Goal: Transaction & Acquisition: Subscribe to service/newsletter

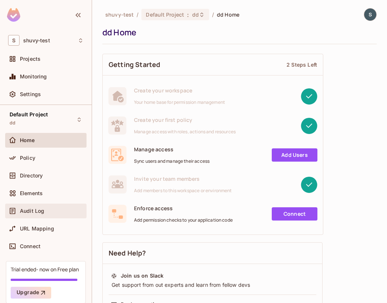
click at [29, 209] on span "Audit Log" at bounding box center [32, 211] width 24 height 6
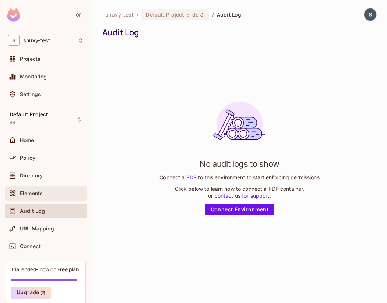
click at [53, 192] on div "Elements" at bounding box center [52, 194] width 64 height 6
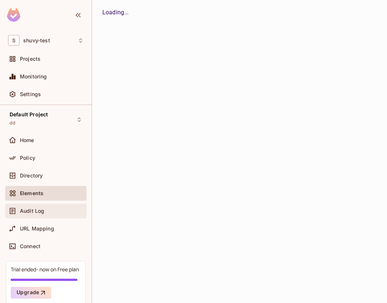
click at [54, 204] on div "Audit Log" at bounding box center [45, 211] width 81 height 15
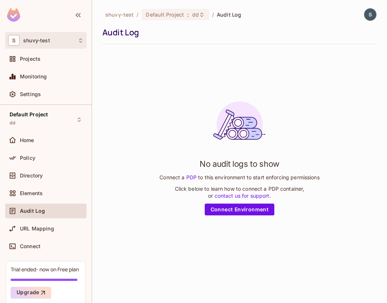
click at [67, 46] on div "S shuvy-test" at bounding box center [45, 40] width 81 height 17
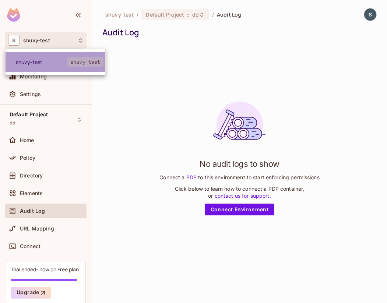
click at [63, 66] on li "shuvy-test shuvy-test" at bounding box center [56, 62] width 100 height 20
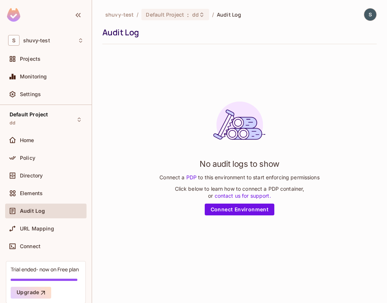
click at [372, 21] on div "shuvy-test / Default Project : dd / Audit Log Audit Log" at bounding box center [239, 26] width 275 height 36
click at [372, 14] on img at bounding box center [371, 14] width 12 height 12
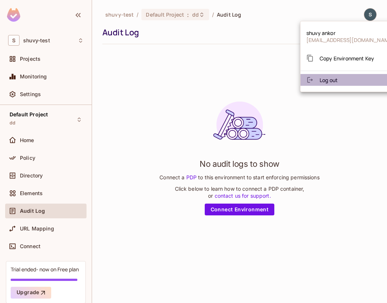
click at [358, 79] on li "Log out" at bounding box center [351, 80] width 100 height 12
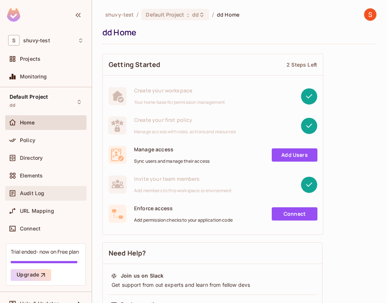
click at [47, 197] on div "Audit Log" at bounding box center [46, 193] width 76 height 9
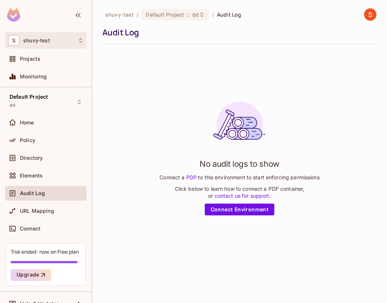
click at [43, 46] on div "S shuvy-test" at bounding box center [45, 40] width 81 height 17
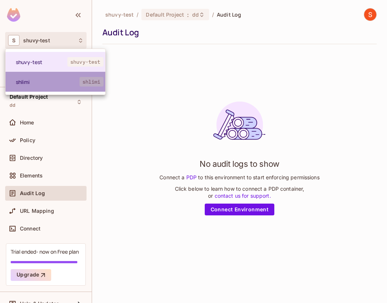
click at [51, 88] on li "shlimi shlimi" at bounding box center [56, 82] width 100 height 20
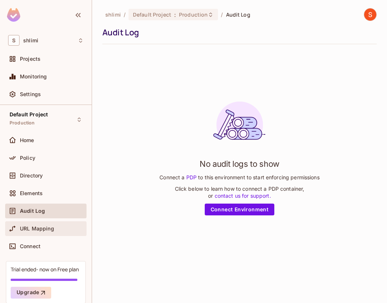
click at [38, 230] on span "URL Mapping" at bounding box center [37, 229] width 34 height 6
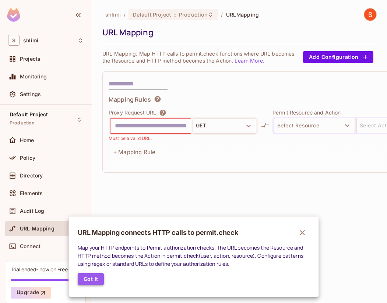
click at [85, 279] on button "Got it" at bounding box center [91, 280] width 26 height 12
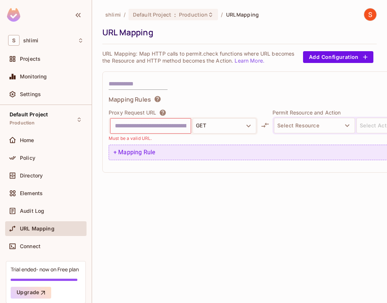
click at [162, 152] on div "+ Mapping Rule" at bounding box center [282, 152] width 346 height 15
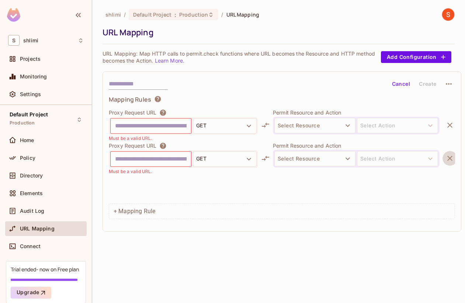
click at [387, 159] on icon "button" at bounding box center [449, 158] width 9 height 9
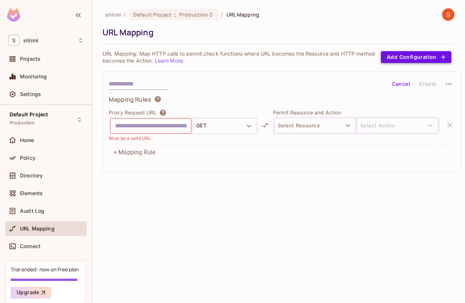
click at [387, 51] on button "Add Configuration" at bounding box center [416, 57] width 70 height 12
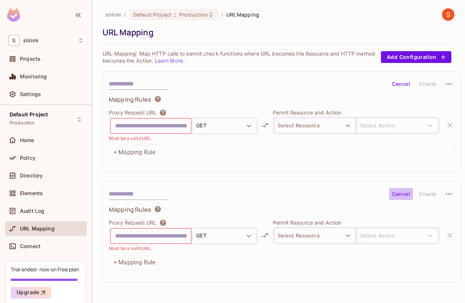
click at [387, 196] on button "Cancel" at bounding box center [401, 194] width 24 height 12
click at [387, 194] on icon "button" at bounding box center [448, 194] width 9 height 9
click at [387, 218] on li "Delete" at bounding box center [436, 212] width 45 height 16
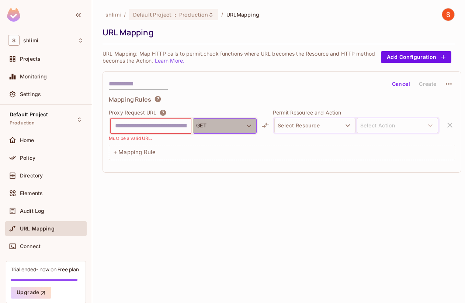
click at [233, 126] on button "GET" at bounding box center [225, 125] width 64 height 15
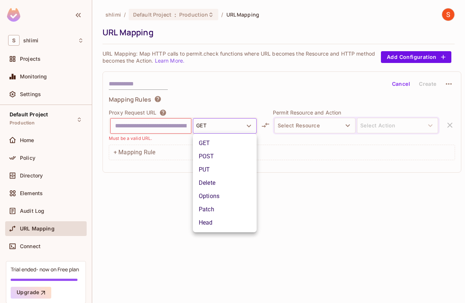
click at [165, 126] on div at bounding box center [232, 151] width 465 height 303
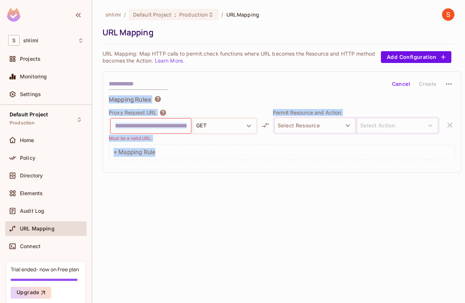
click at [165, 126] on body "S shlimi Projects Monitoring Settings Default Project Production Home Policy Di…" at bounding box center [232, 151] width 465 height 303
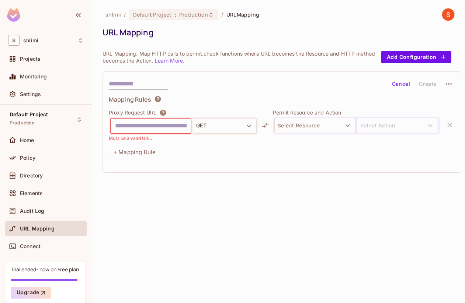
click at [124, 126] on input "text" at bounding box center [151, 126] width 72 height 12
click at [306, 128] on button "Select Resource" at bounding box center [314, 125] width 81 height 15
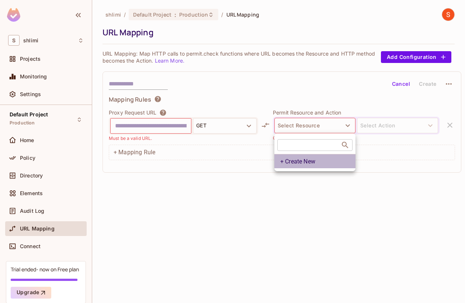
click at [300, 164] on li "+ Create New" at bounding box center [314, 161] width 81 height 14
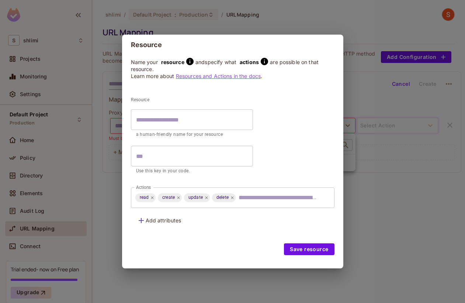
click at [300, 287] on div "Resource Name your resource and specify what actions are possible on that resou…" at bounding box center [232, 151] width 465 height 303
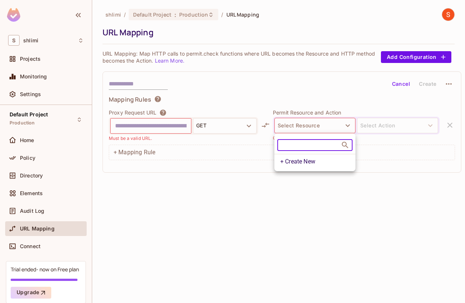
click at [314, 140] on input "text" at bounding box center [308, 145] width 63 height 21
type input "*"
click at [40, 34] on div at bounding box center [232, 151] width 465 height 303
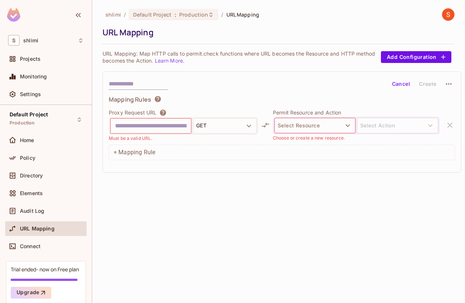
click at [39, 35] on body "S shlimi Projects Monitoring Settings Default Project Production Home Policy Di…" at bounding box center [232, 151] width 465 height 303
click at [39, 63] on div "Projects" at bounding box center [46, 59] width 76 height 9
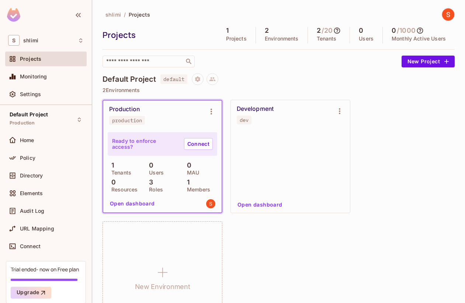
click at [53, 90] on div "Settings" at bounding box center [46, 94] width 76 height 9
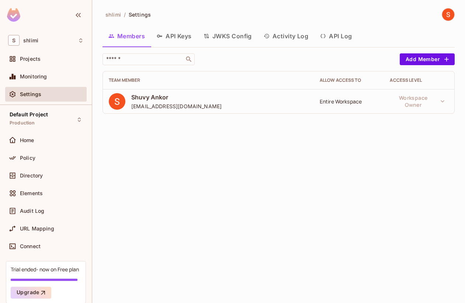
click at [296, 43] on button "Activity Log" at bounding box center [286, 36] width 57 height 18
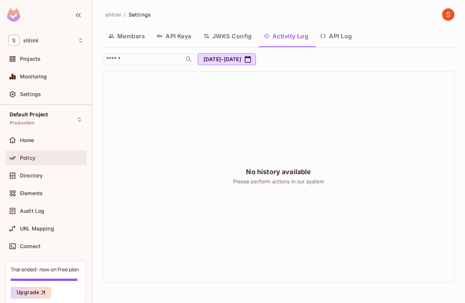
click at [25, 161] on span "Policy" at bounding box center [27, 158] width 15 height 6
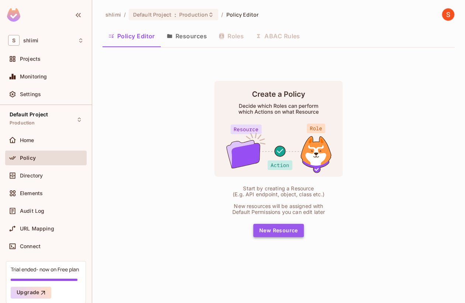
click at [282, 232] on button "New Resource" at bounding box center [278, 230] width 51 height 13
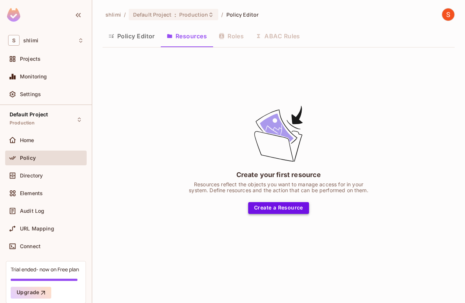
click at [282, 208] on button "Create a Resource" at bounding box center [278, 208] width 61 height 12
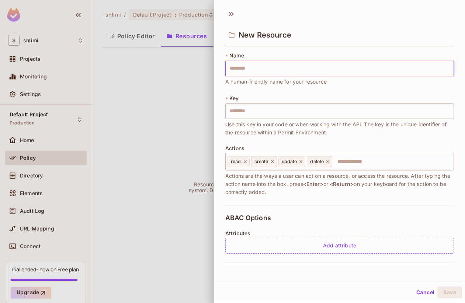
type input "*"
type input "**"
type input "***"
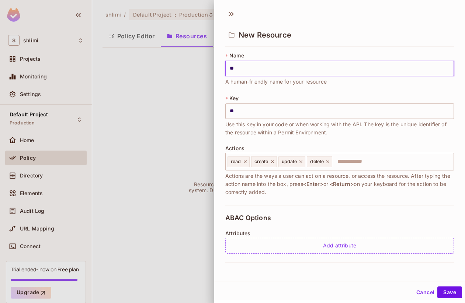
type input "***"
type input "****"
type input "*****"
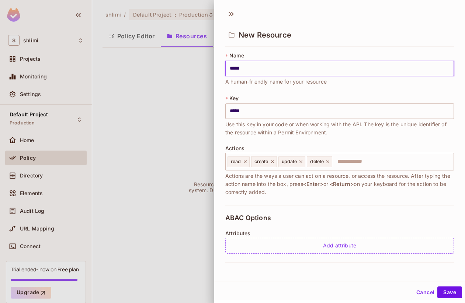
type input "******"
click at [387, 295] on button "Save" at bounding box center [449, 293] width 25 height 12
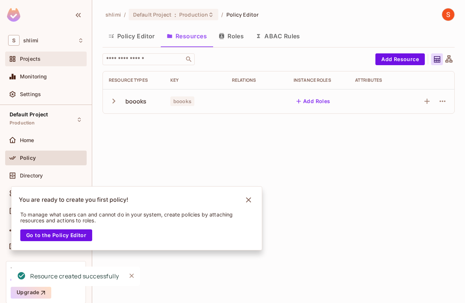
click at [50, 62] on div "Projects" at bounding box center [46, 59] width 76 height 9
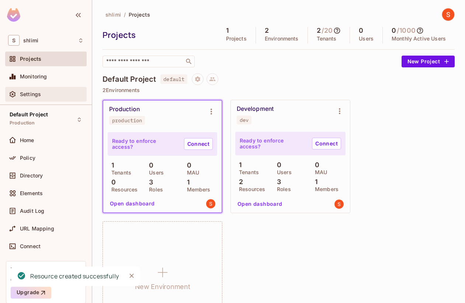
click at [49, 94] on div "Settings" at bounding box center [52, 94] width 64 height 6
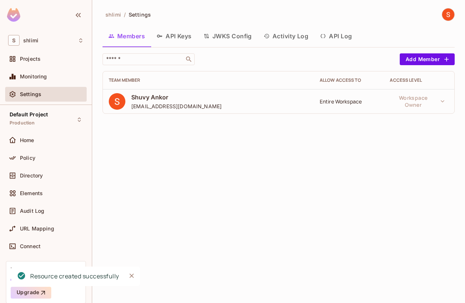
click at [275, 27] on button "Activity Log" at bounding box center [286, 36] width 57 height 18
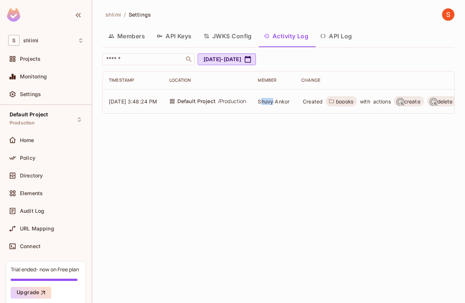
drag, startPoint x: 271, startPoint y: 102, endPoint x: 284, endPoint y: 102, distance: 12.2
click at [284, 102] on span "Shuvy Ankor" at bounding box center [274, 101] width 32 height 6
drag, startPoint x: 310, startPoint y: 105, endPoint x: 331, endPoint y: 101, distance: 21.0
click at [330, 102] on td "Created boooks with actions create delete read update" at bounding box center [410, 101] width 230 height 24
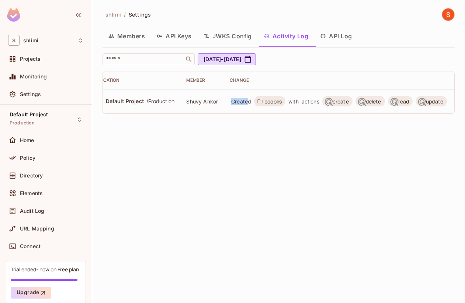
scroll to position [0, 84]
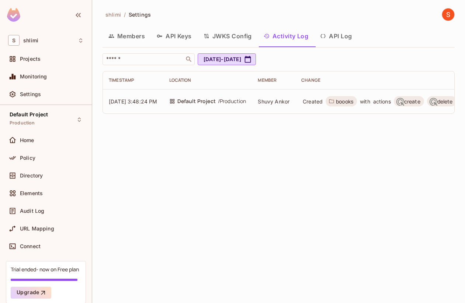
click at [316, 203] on div "shlimi / Settings Members API Keys JWKS Config Activity Log API Log ​ [DATE] - …" at bounding box center [278, 151] width 373 height 303
click at [340, 36] on button "API Log" at bounding box center [336, 36] width 44 height 18
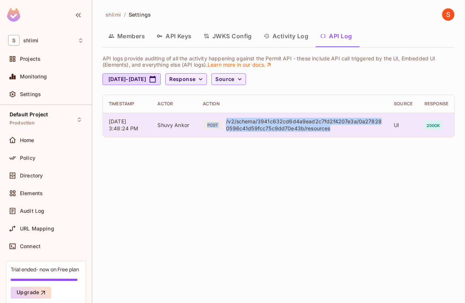
drag, startPoint x: 334, startPoint y: 131, endPoint x: 224, endPoint y: 121, distance: 110.0
click at [224, 121] on div "POST /v2/schema/3941c632cd6d4a9ead2c7fd2f4207e3a/0a278280596c41d59fcc75c9dd70e4…" at bounding box center [292, 125] width 179 height 14
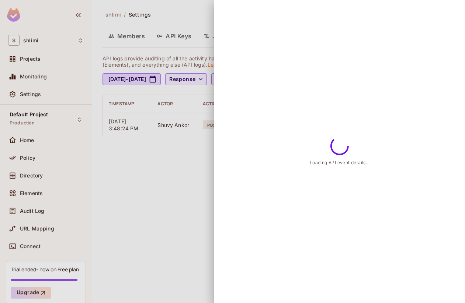
click at [208, 169] on div at bounding box center [232, 151] width 465 height 303
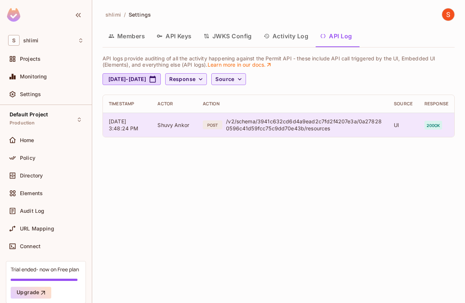
click at [321, 122] on div "/v2/schema/3941c632cd6d4a9ead2c7fd2f4207e3a/0a278280596c41d59fcc75c9dd70e43b/re…" at bounding box center [304, 125] width 156 height 14
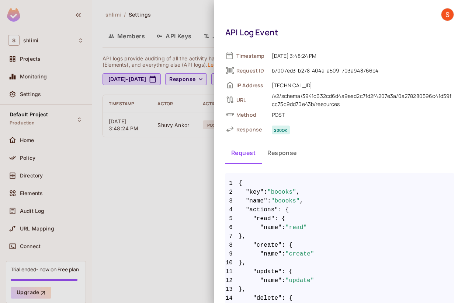
click at [210, 138] on div at bounding box center [232, 151] width 465 height 303
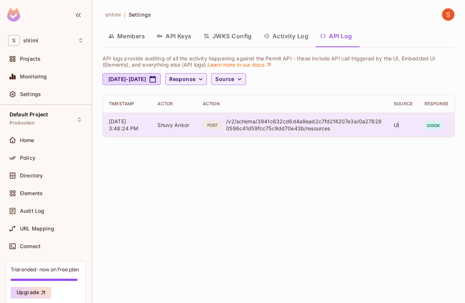
drag, startPoint x: 397, startPoint y: 126, endPoint x: 402, endPoint y: 126, distance: 5.5
click at [387, 126] on td "UI" at bounding box center [403, 125] width 31 height 24
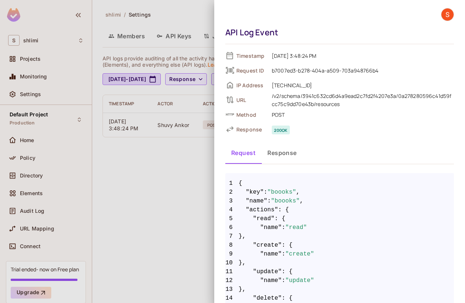
click at [132, 174] on div at bounding box center [232, 151] width 465 height 303
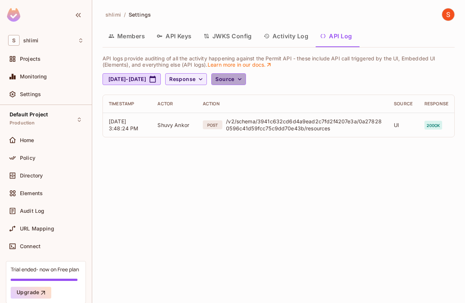
click at [234, 79] on span "Source" at bounding box center [224, 79] width 19 height 9
click at [31, 202] on div at bounding box center [232, 151] width 465 height 303
click at [32, 188] on div "Elements" at bounding box center [45, 193] width 81 height 15
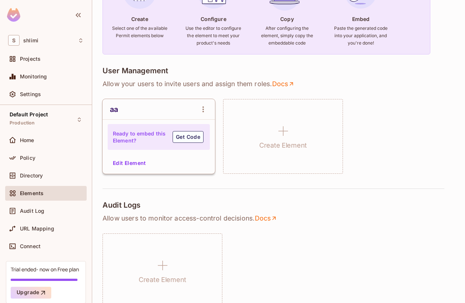
scroll to position [136, 0]
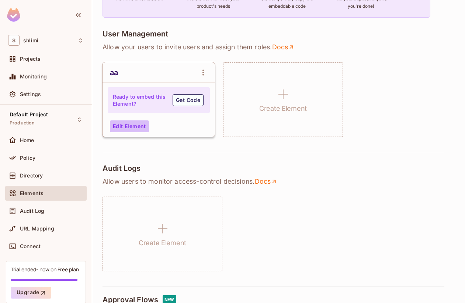
click at [126, 124] on button "Edit Element" at bounding box center [129, 127] width 39 height 12
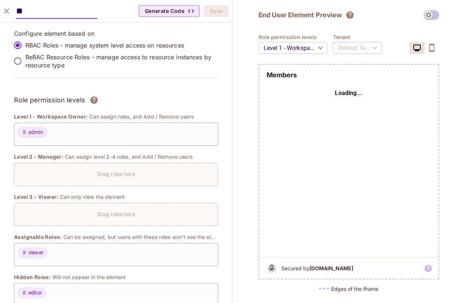
click at [4, 12] on icon "close" at bounding box center [6, 11] width 9 height 9
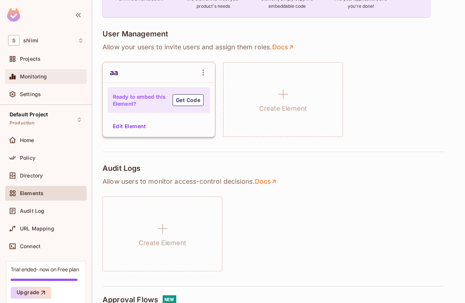
click at [35, 80] on div "Monitoring" at bounding box center [46, 76] width 76 height 9
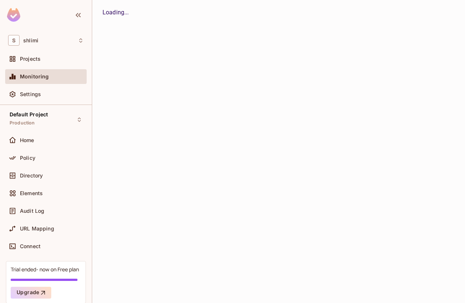
click at [34, 108] on div "Default Project Production Home Policy Directory Elements Audit Log URL Mapping…" at bounding box center [46, 183] width 92 height 156
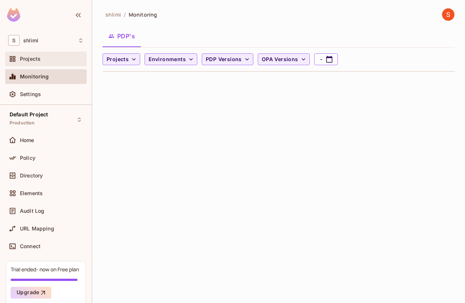
click at [39, 60] on span "Projects" at bounding box center [30, 59] width 21 height 6
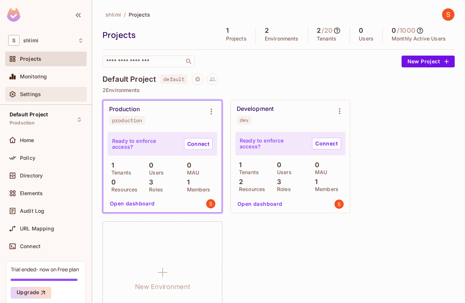
click at [52, 98] on div "Settings" at bounding box center [46, 94] width 76 height 9
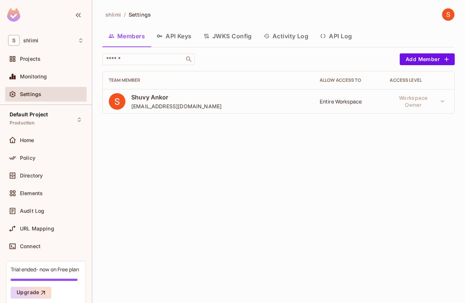
click at [357, 35] on button "API Log" at bounding box center [336, 36] width 44 height 18
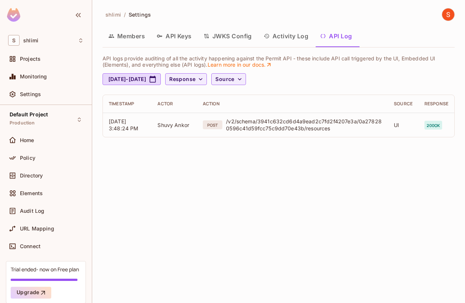
click at [292, 40] on button "Activity Log" at bounding box center [286, 36] width 57 height 18
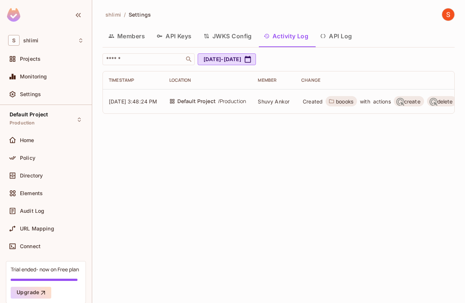
click at [142, 40] on button "Members" at bounding box center [126, 36] width 48 height 18
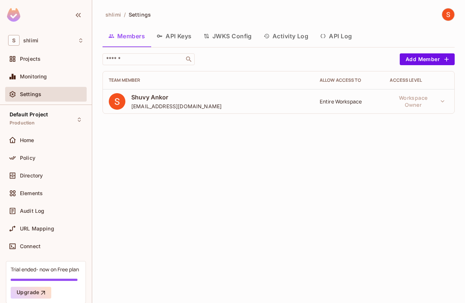
click at [288, 103] on div "Shuvy Ankor [EMAIL_ADDRESS][DOMAIN_NAME]" at bounding box center [208, 101] width 199 height 17
click at [387, 53] on button "Add Member" at bounding box center [427, 59] width 55 height 12
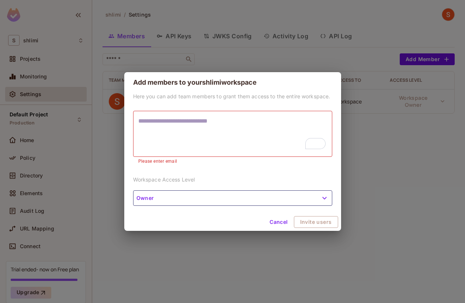
click at [208, 188] on div "Here you can add team members to grant them access to the entire workspace. * ​…" at bounding box center [232, 153] width 217 height 121
click at [206, 195] on button "Owner" at bounding box center [232, 198] width 199 height 15
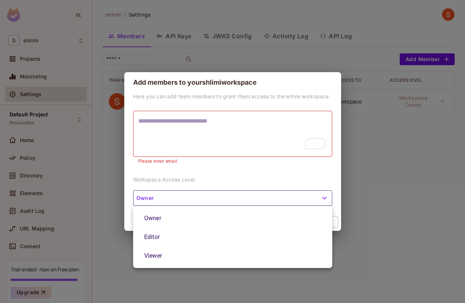
click at [104, 227] on div at bounding box center [232, 151] width 465 height 303
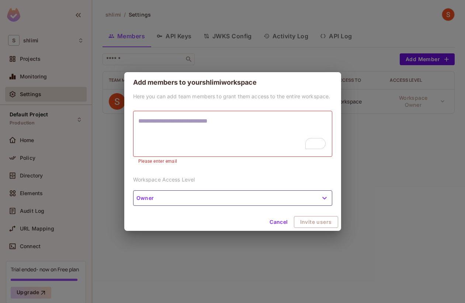
click at [104, 227] on div "Add members to your shlimi workspace Here you can add team members to grant the…" at bounding box center [232, 151] width 465 height 303
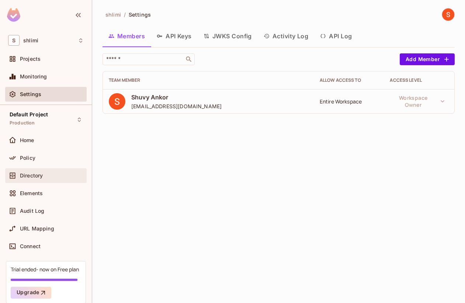
click at [61, 176] on div "Directory" at bounding box center [52, 176] width 64 height 6
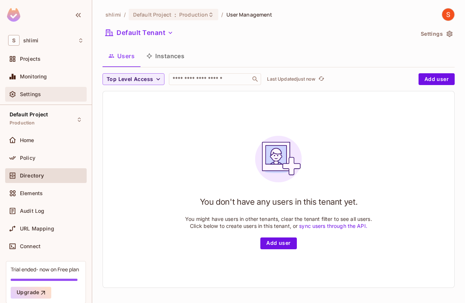
click at [60, 99] on div "Settings" at bounding box center [45, 94] width 81 height 15
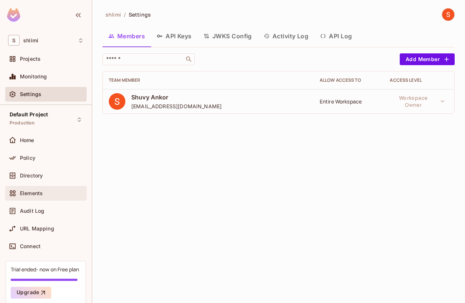
scroll to position [30, 0]
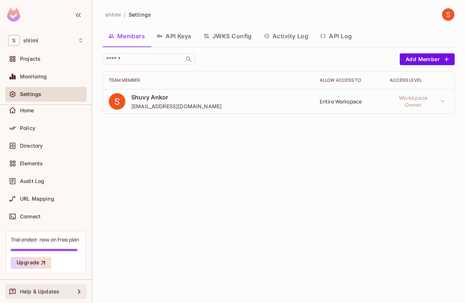
click at [68, 286] on div "Help & Updates" at bounding box center [45, 292] width 81 height 15
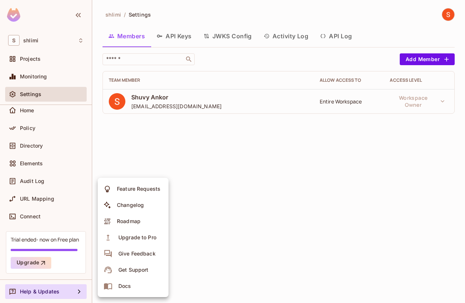
click at [256, 277] on div at bounding box center [232, 151] width 465 height 303
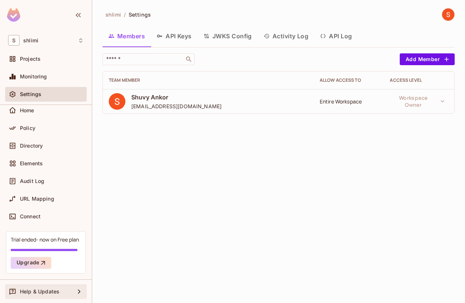
click at [65, 285] on div "Help & Updates" at bounding box center [45, 292] width 81 height 15
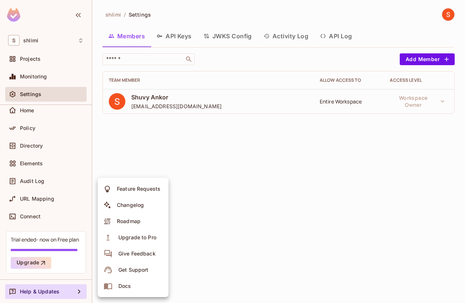
click at [133, 241] on div "Upgrade to Pro" at bounding box center [137, 237] width 38 height 7
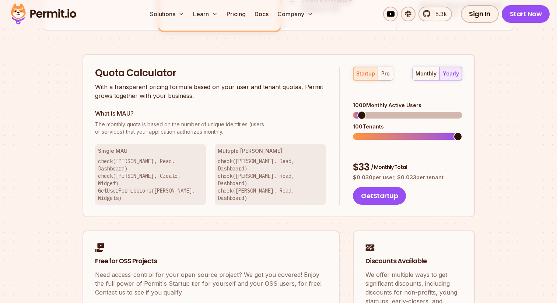
scroll to position [442, 0]
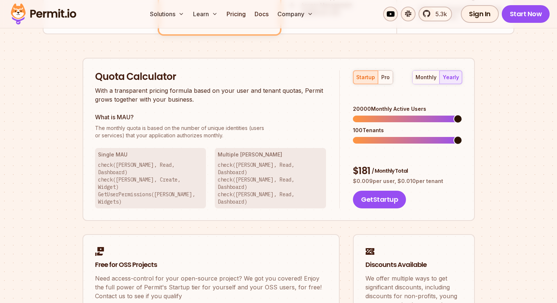
click at [463, 122] on span at bounding box center [458, 119] width 9 height 9
click at [431, 75] on div "monthly" at bounding box center [426, 77] width 21 height 7
click at [365, 136] on span at bounding box center [368, 140] width 9 height 9
click at [451, 136] on span at bounding box center [446, 140] width 9 height 9
click at [408, 116] on span at bounding box center [380, 119] width 55 height 7
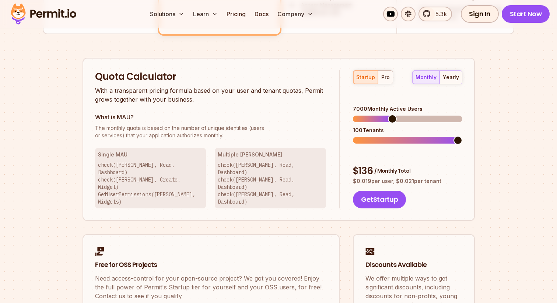
click at [397, 115] on span at bounding box center [392, 119] width 9 height 9
